Goal: Task Accomplishment & Management: Use online tool/utility

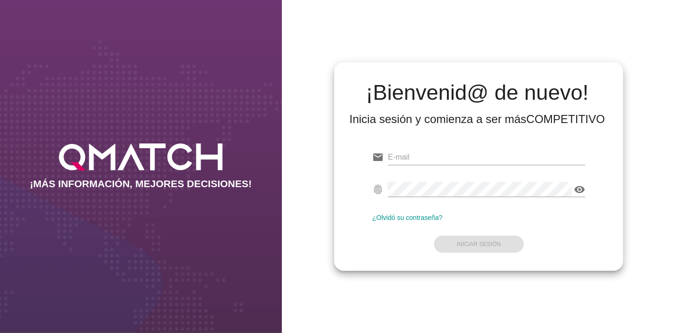
type input "[EMAIL_ADDRESS][PERSON_NAME][DOMAIN_NAME]"
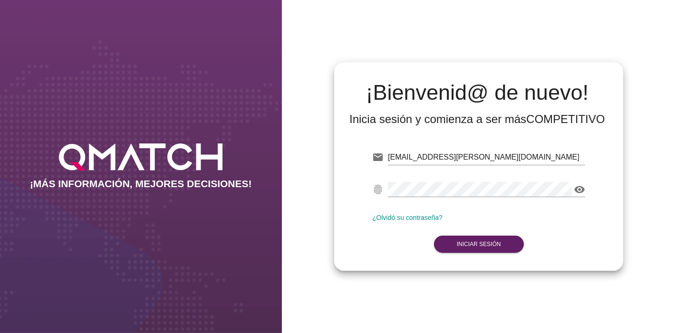
drag, startPoint x: 440, startPoint y: 230, endPoint x: 402, endPoint y: 240, distance: 39.0
click at [402, 240] on form "email [EMAIL_ADDRESS][PERSON_NAME][DOMAIN_NAME] fingerprint visibility ¿Olvidó …" at bounding box center [478, 200] width 213 height 112
click at [465, 245] on strong "Iniciar Sesión" at bounding box center [479, 244] width 44 height 7
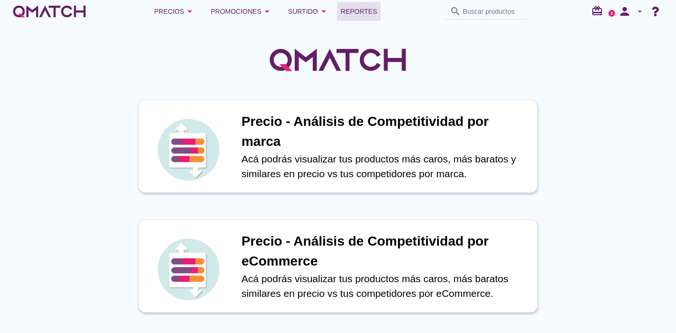
click at [356, 6] on span "Reportes" at bounding box center [359, 11] width 37 height 11
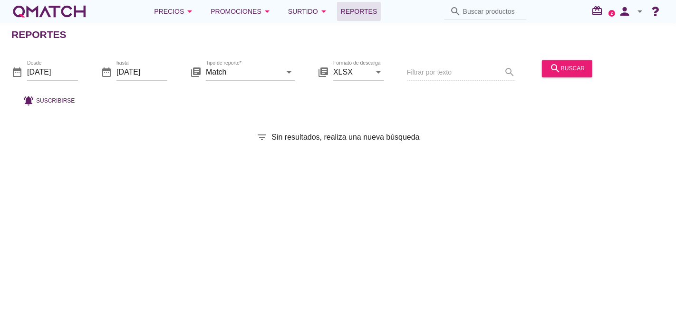
click at [22, 68] on icon "date_range" at bounding box center [16, 72] width 11 height 11
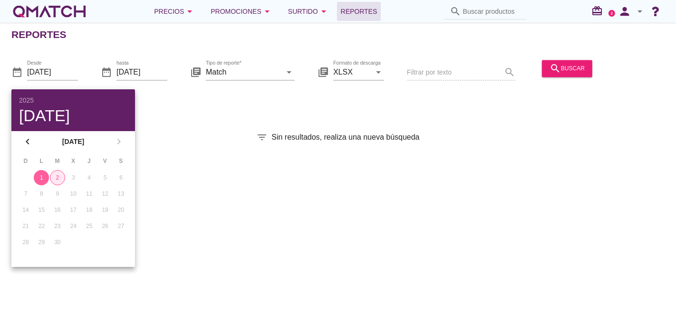
click at [53, 172] on button "2" at bounding box center [57, 177] width 15 height 15
type input "[DATE]"
click at [196, 176] on div "Reportes date_range Desde [DATE] date_range hasta [DATE] library_books Tipo de …" at bounding box center [338, 178] width 676 height 310
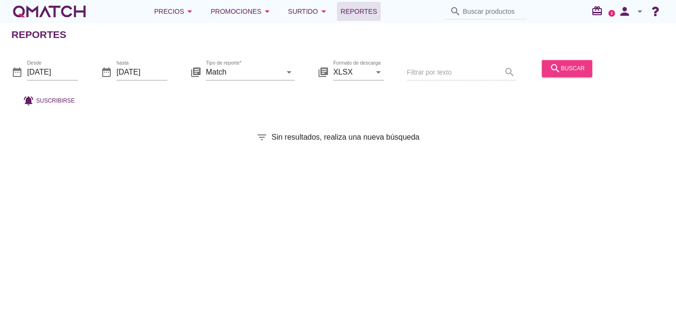
click at [574, 62] on button "search buscar" at bounding box center [567, 68] width 50 height 17
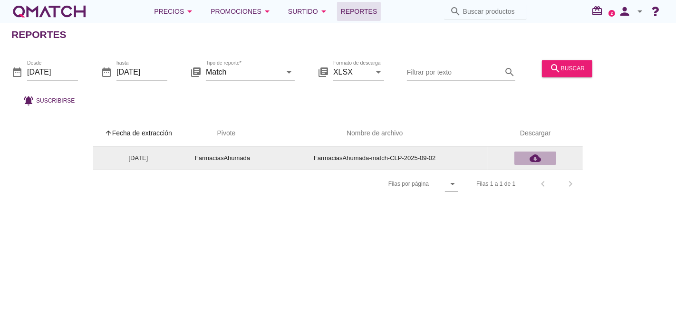
click at [530, 162] on icon "cloud_download" at bounding box center [535, 158] width 11 height 11
